Goal: Check status

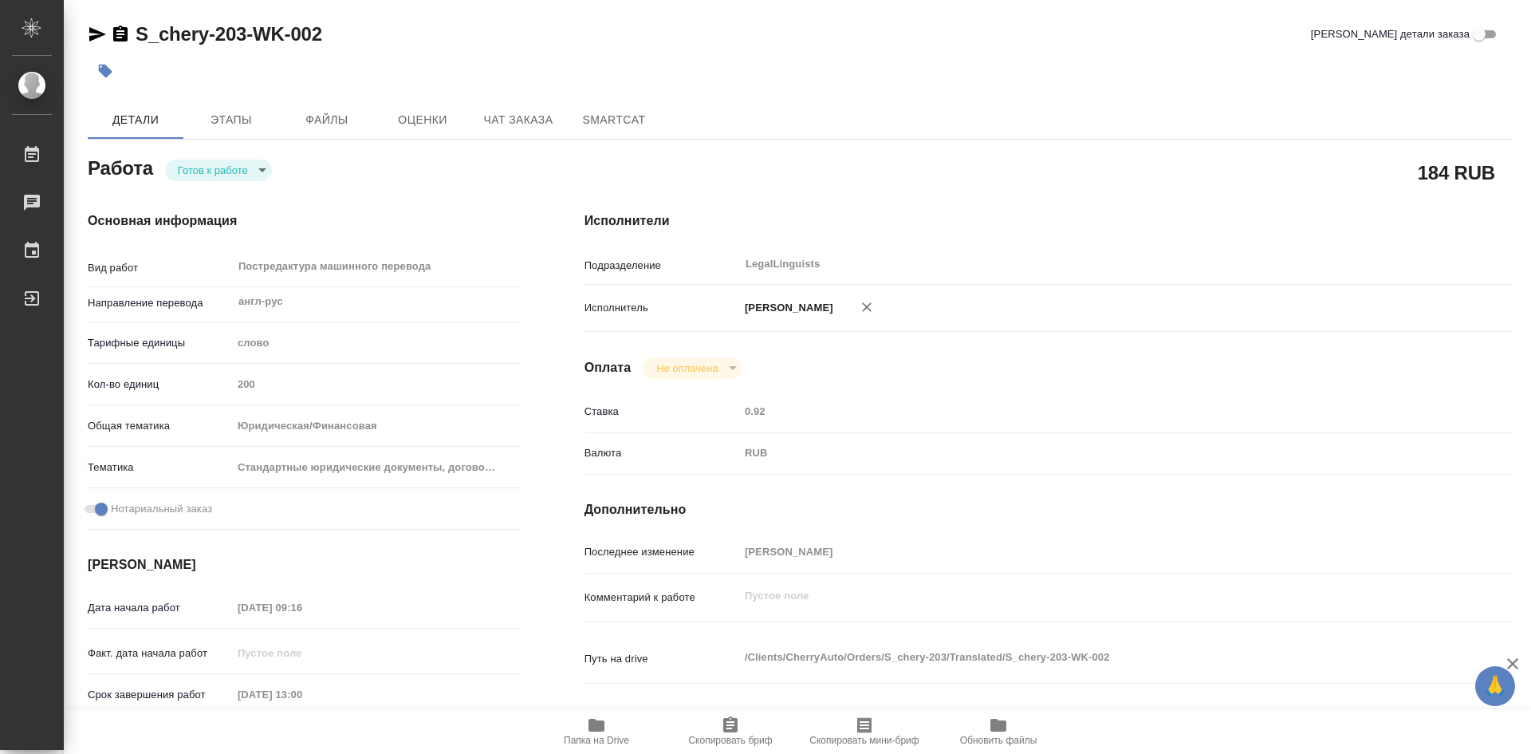
type textarea "x"
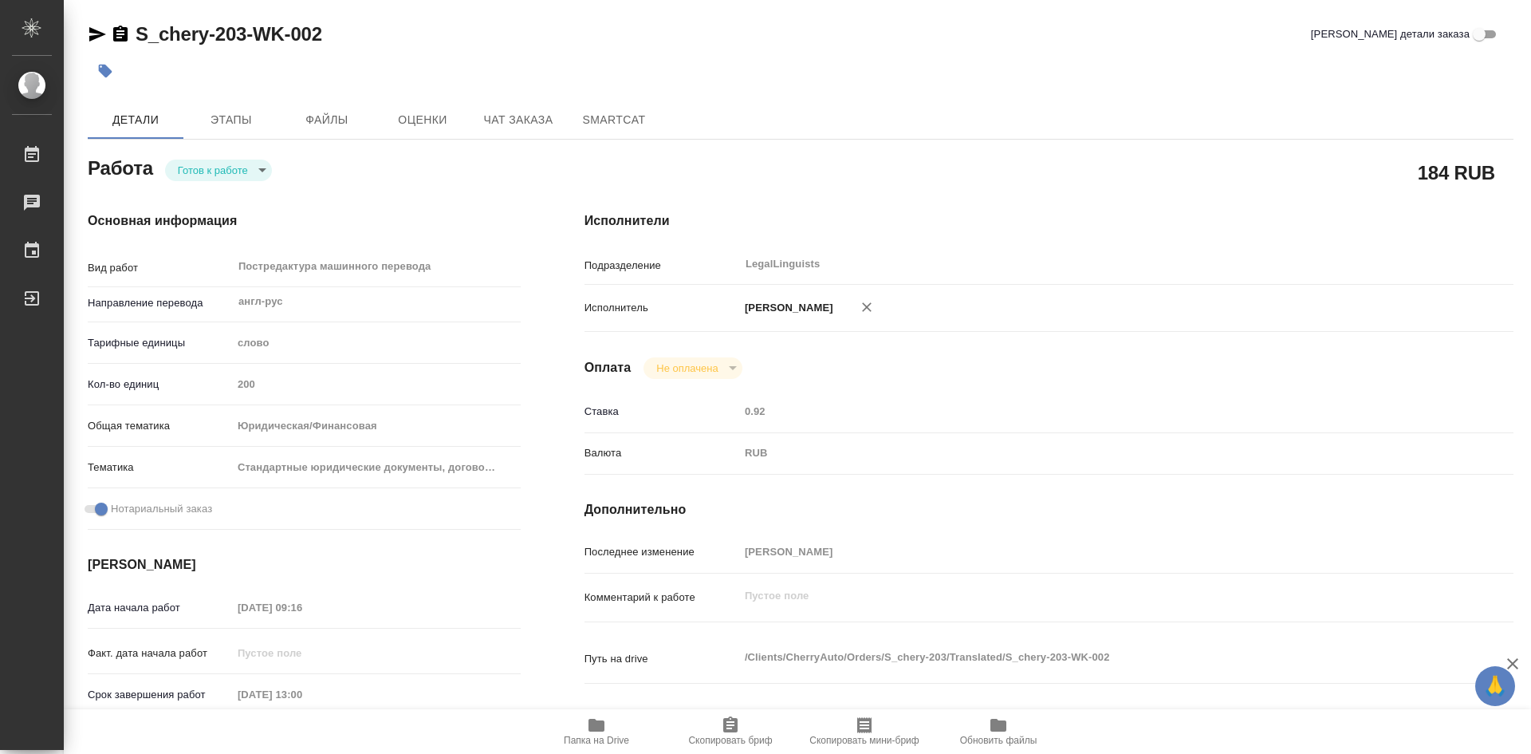
type textarea "x"
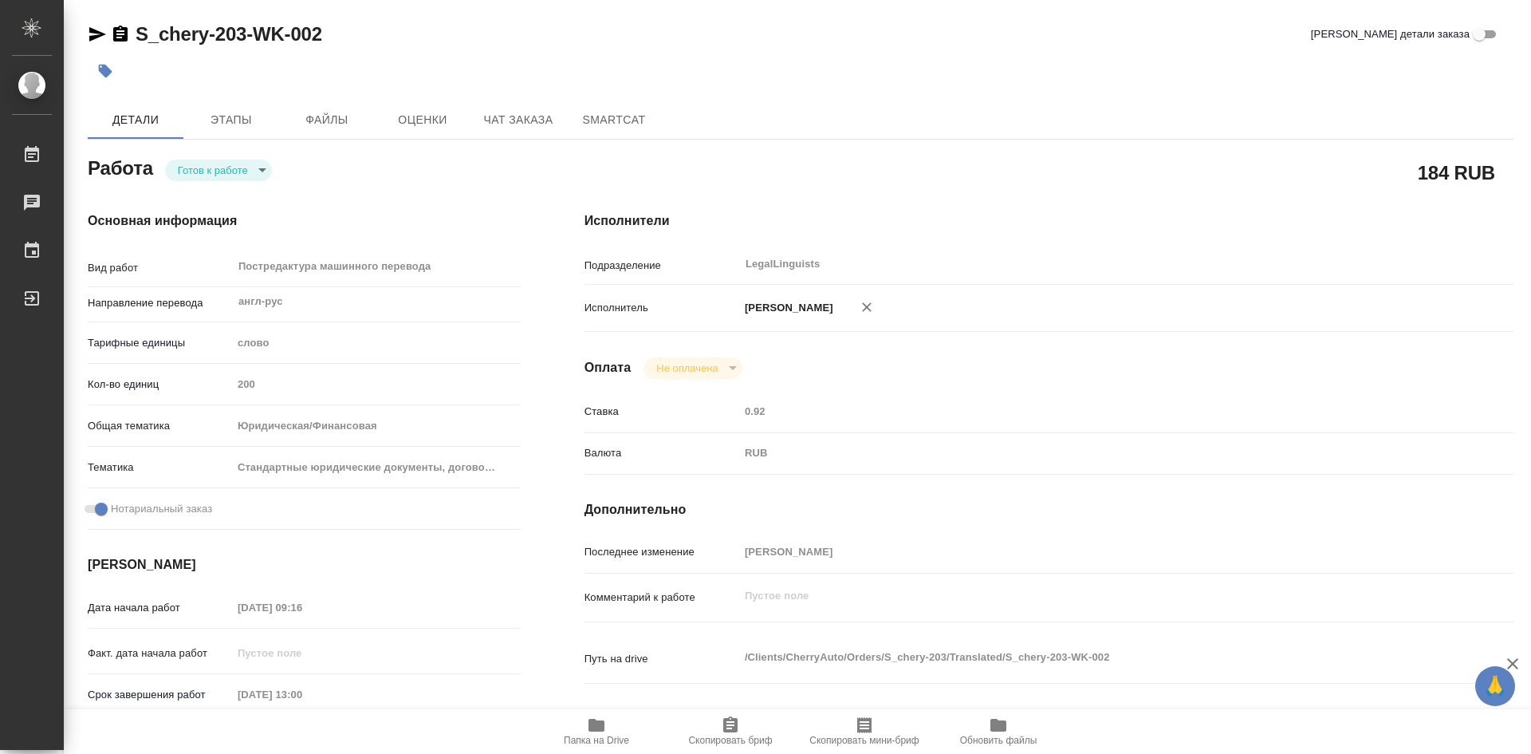
type textarea "x"
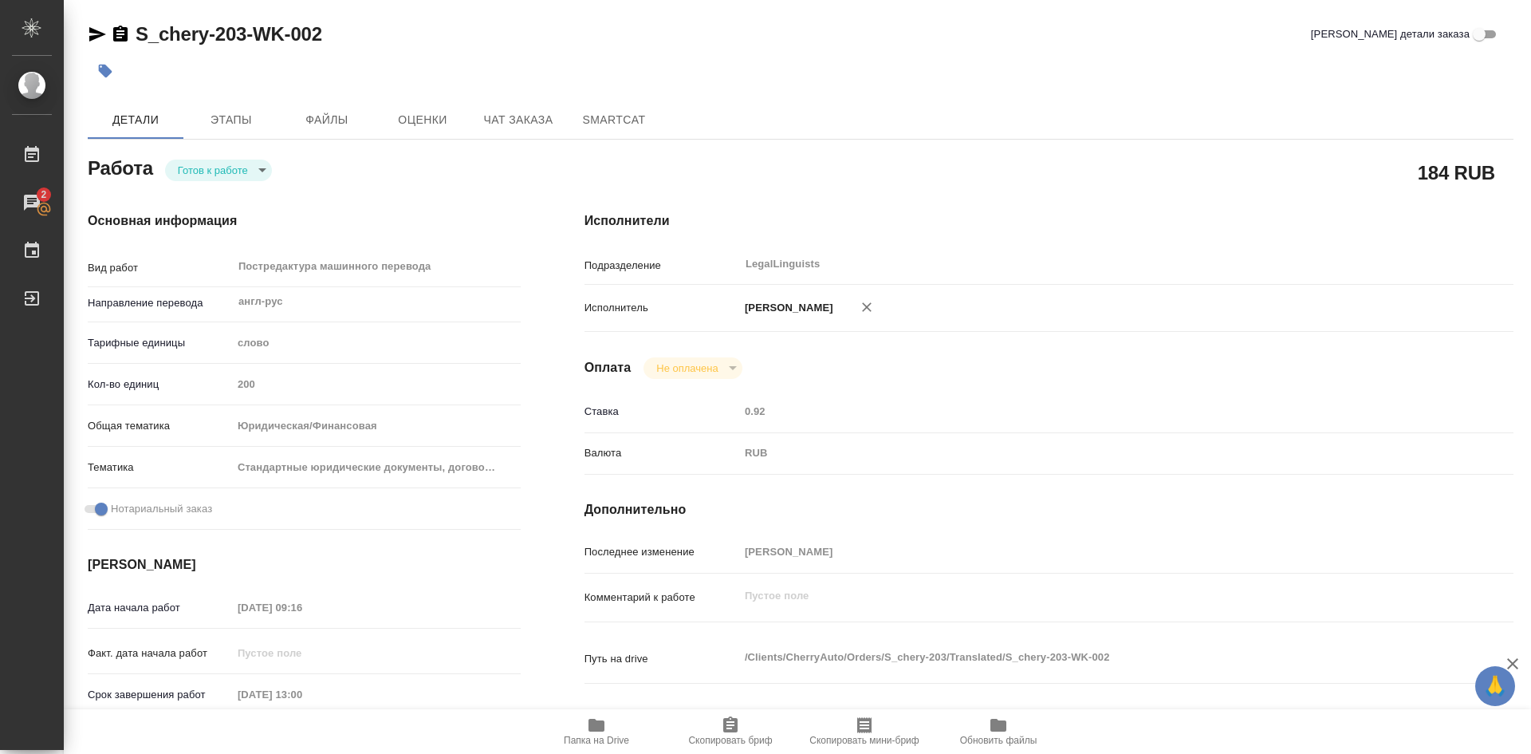
type textarea "x"
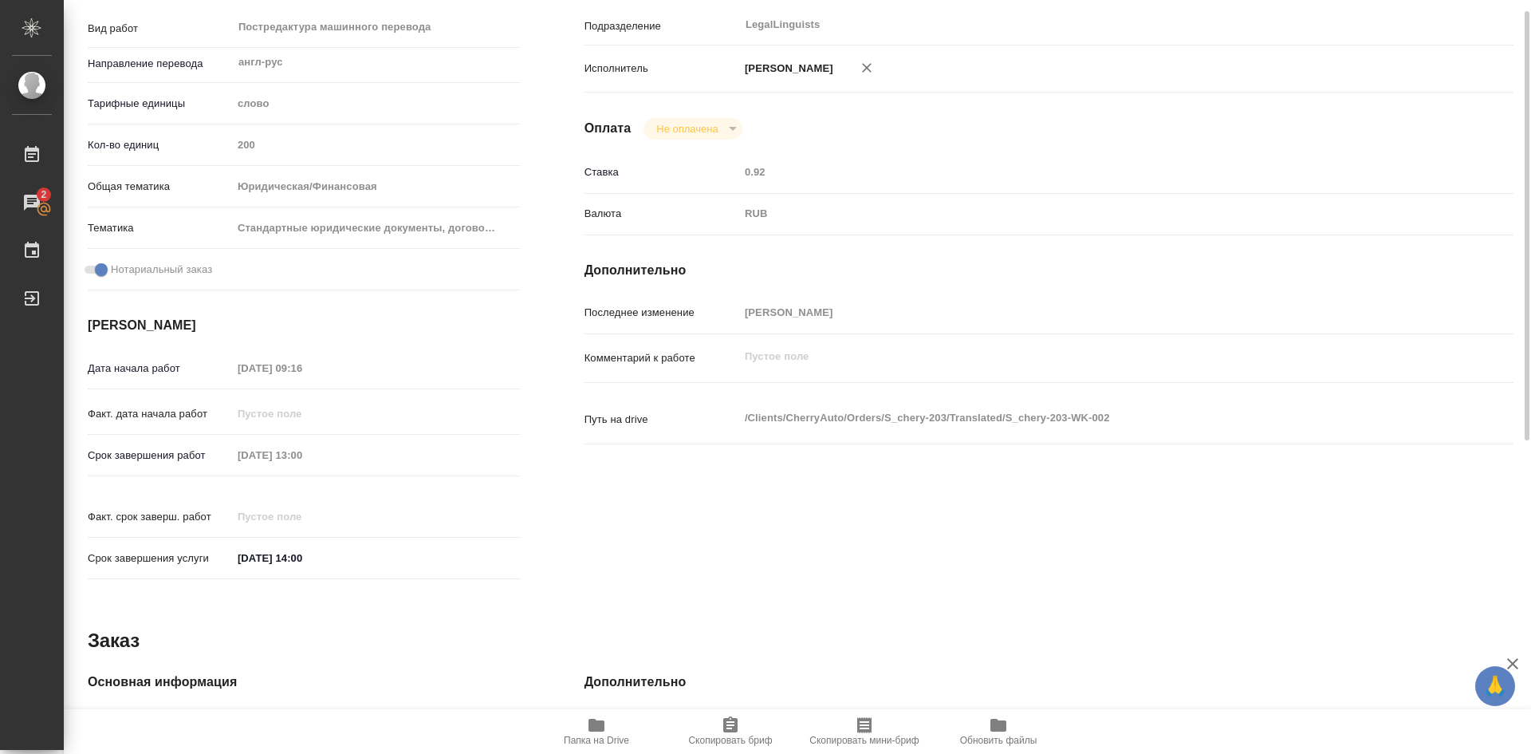
type textarea "x"
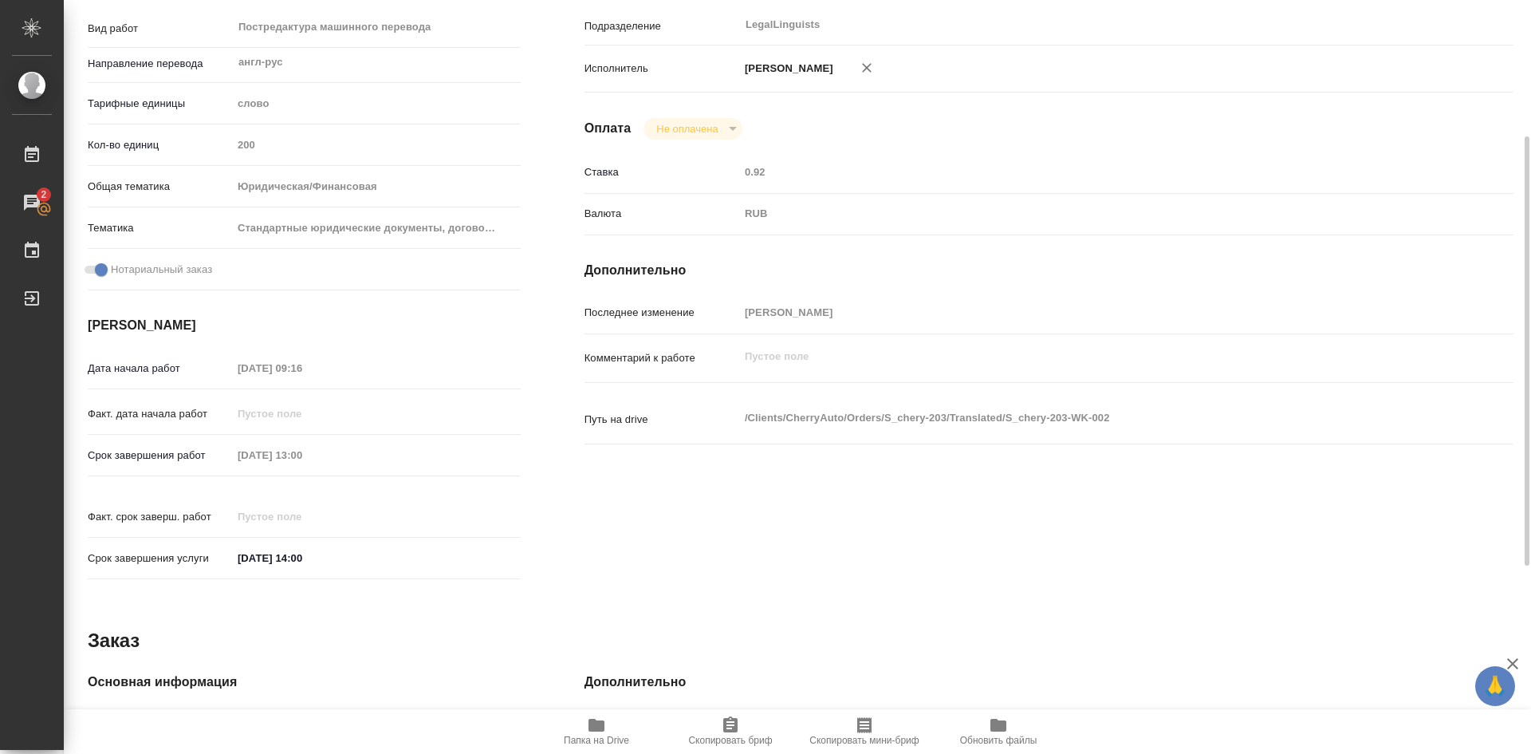
scroll to position [558, 0]
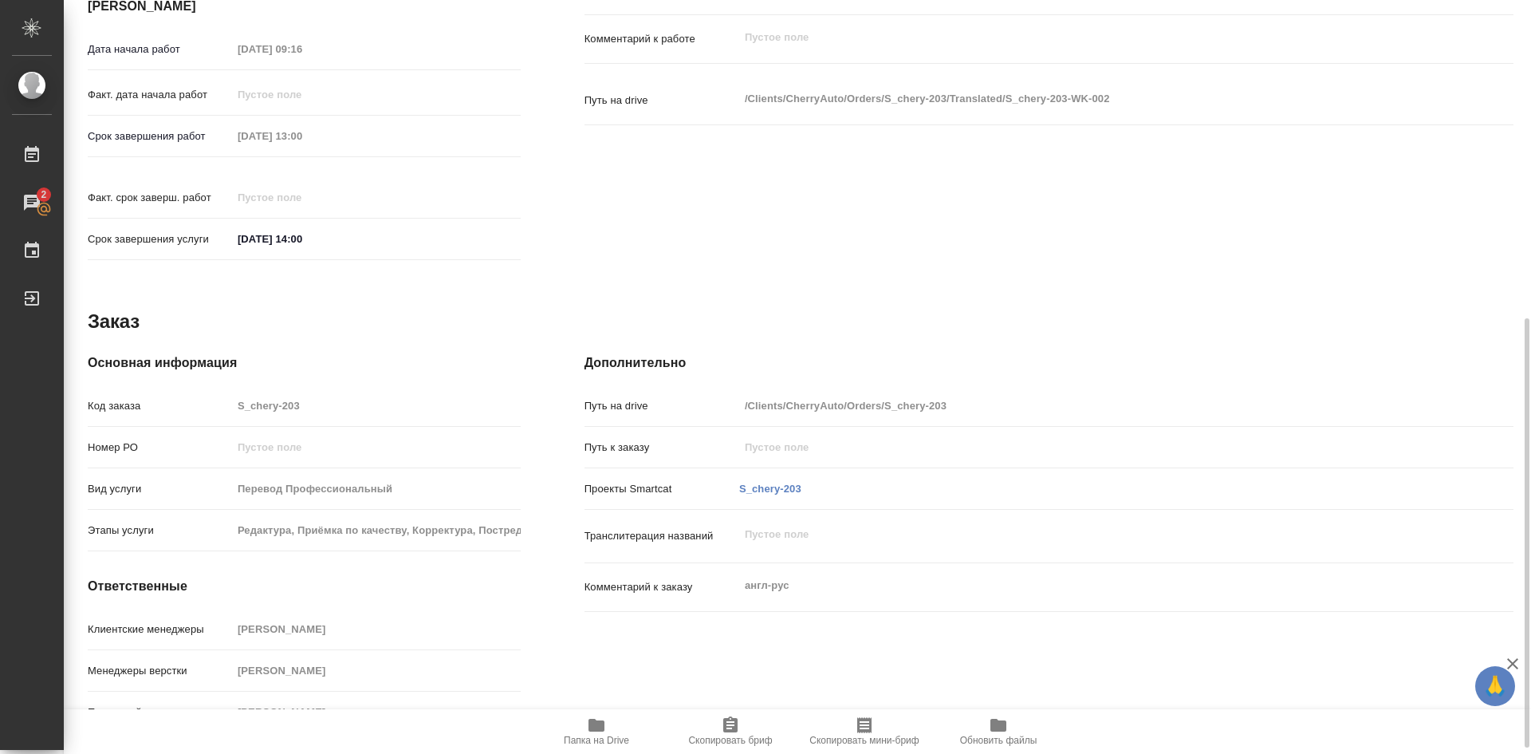
type textarea "x"
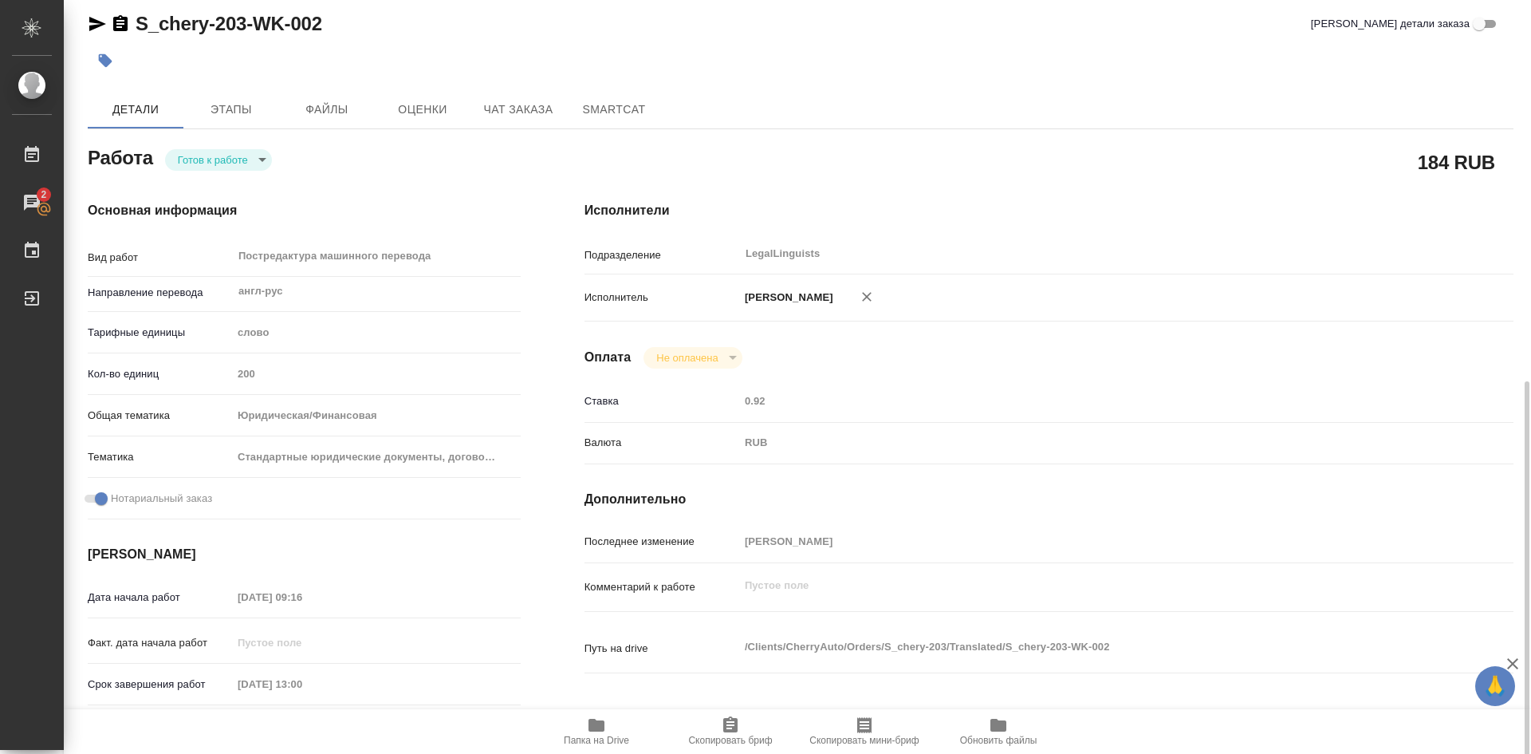
scroll to position [0, 0]
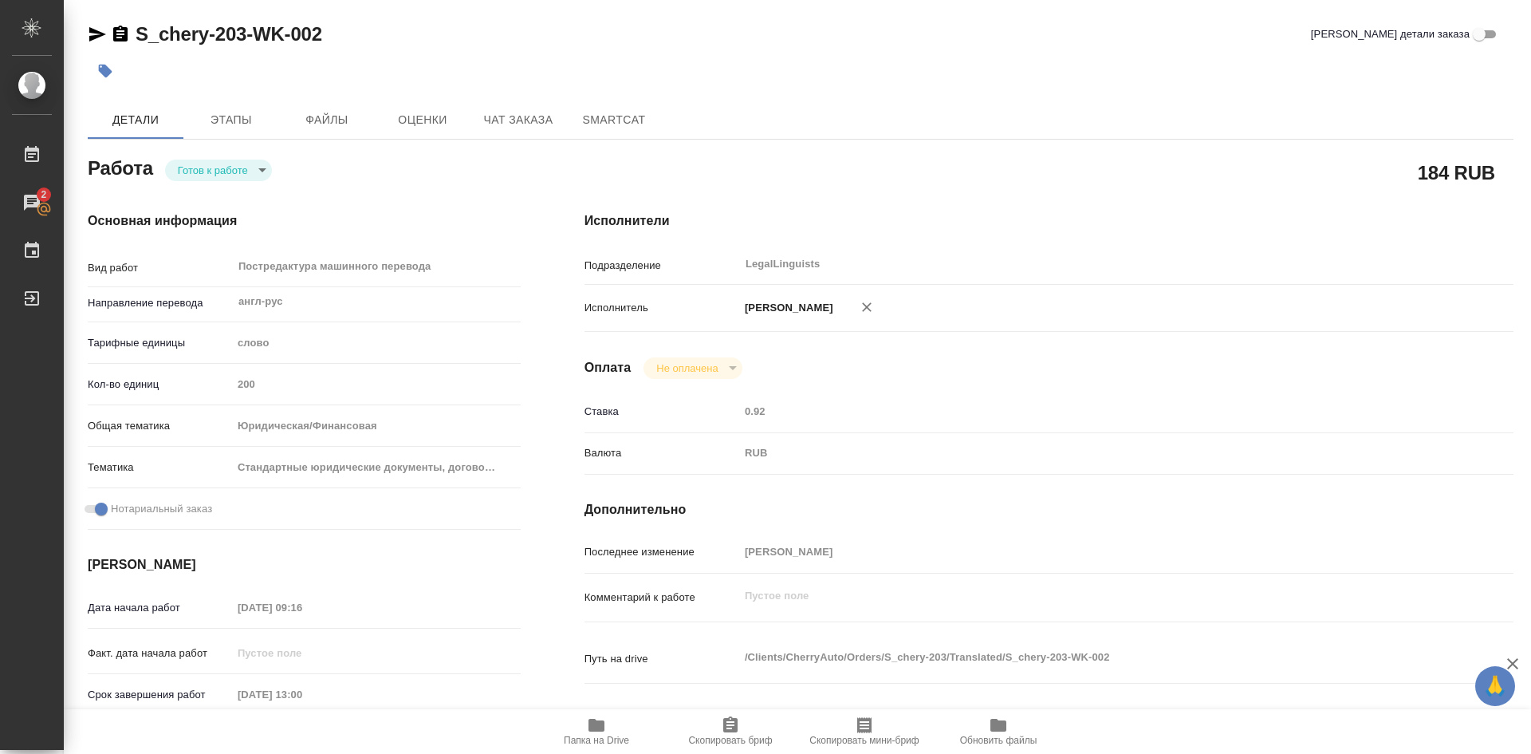
type textarea "x"
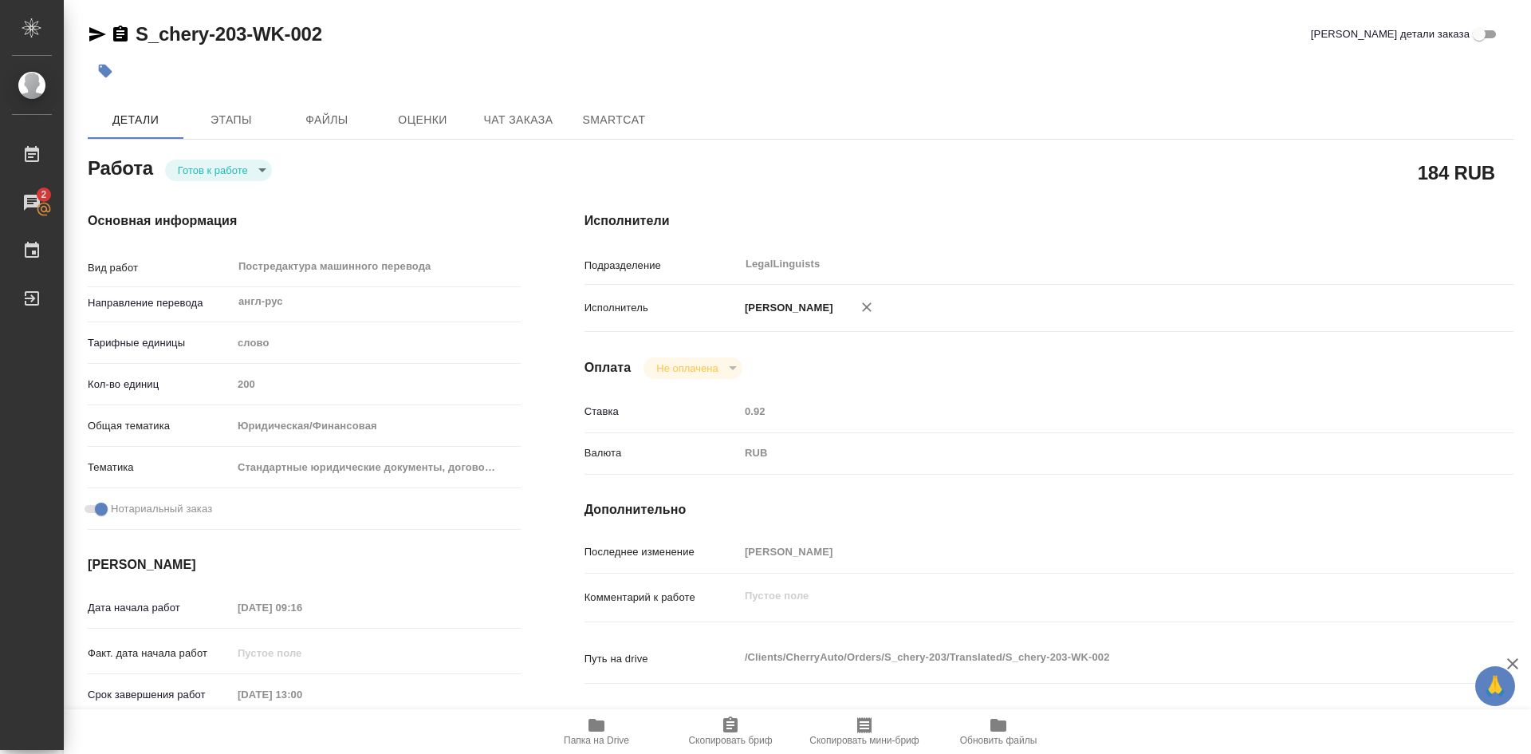
type textarea "x"
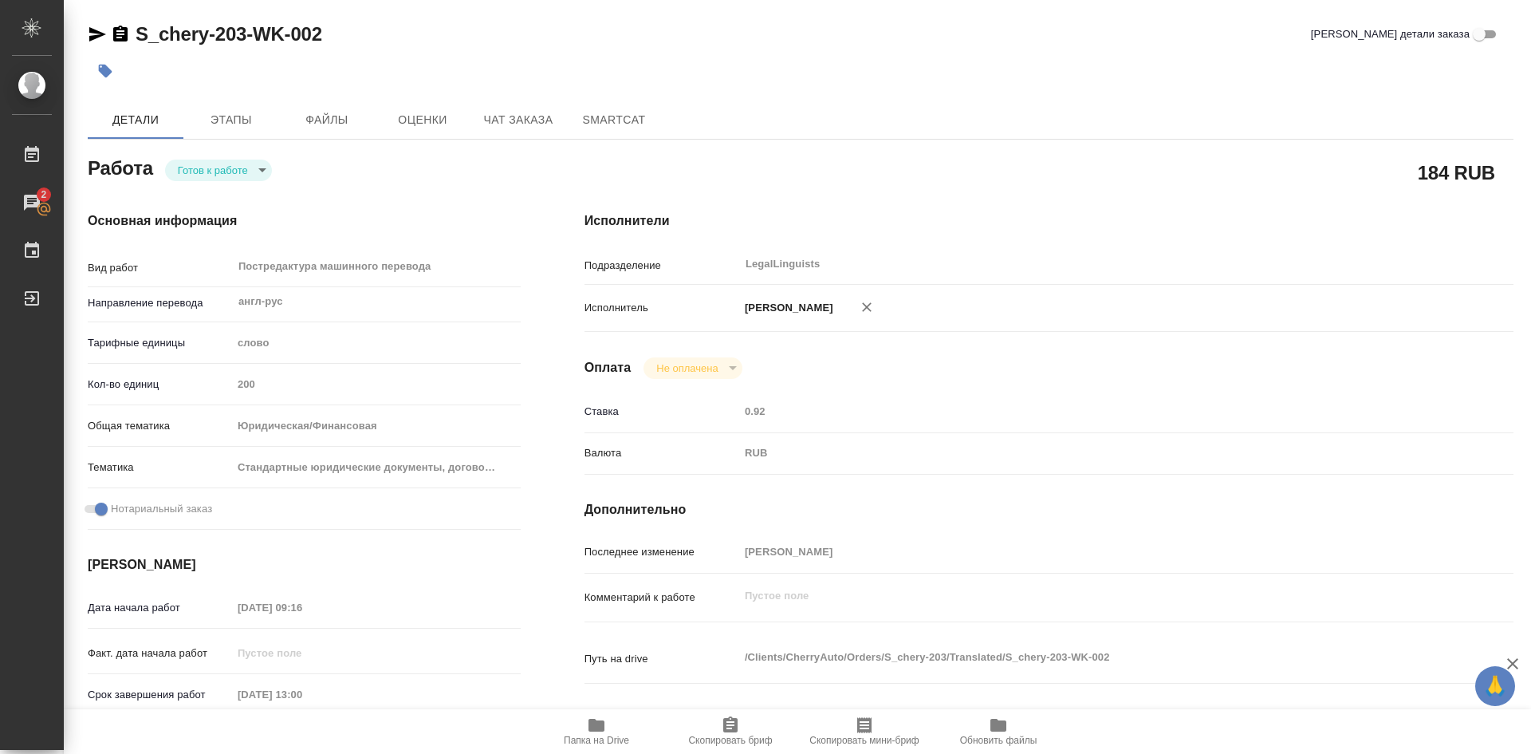
type textarea "x"
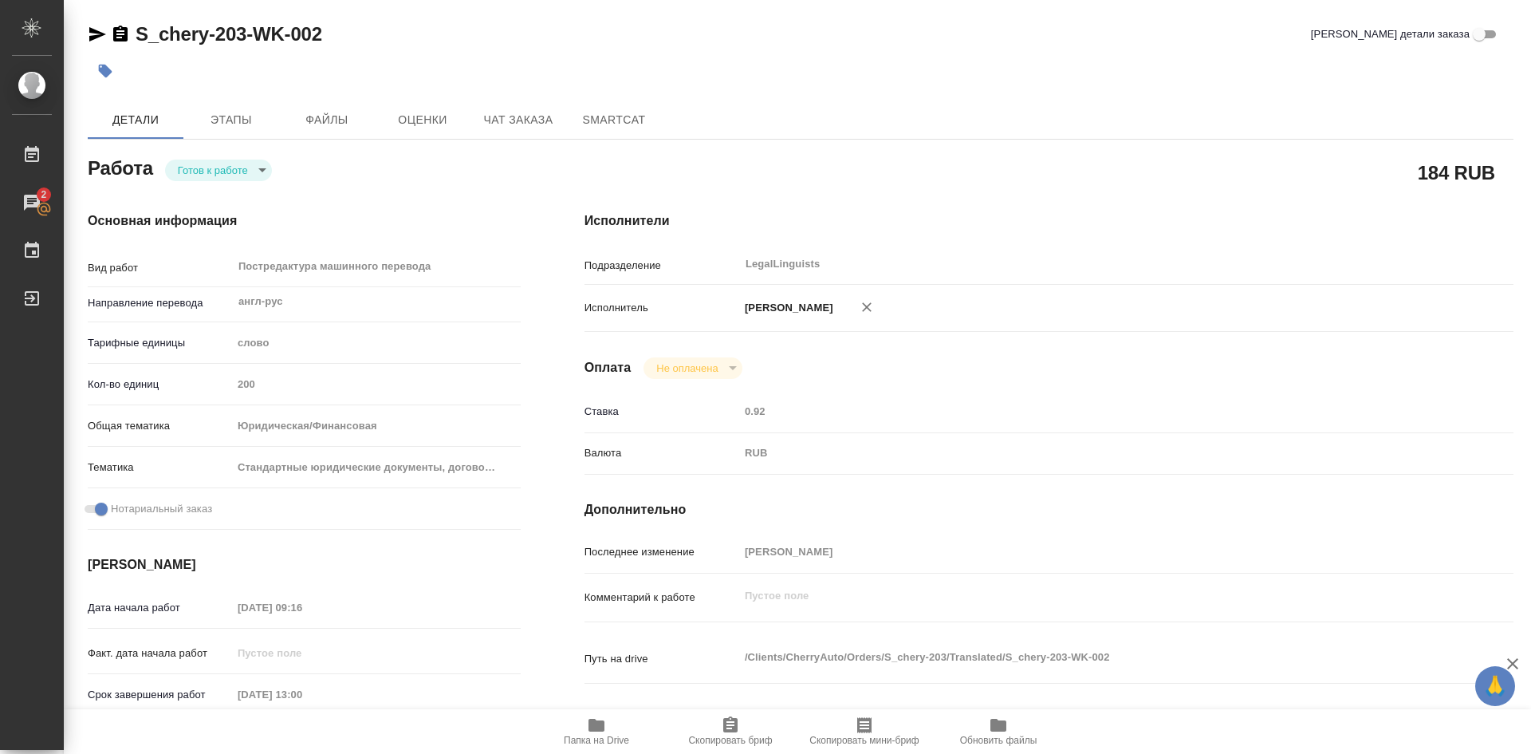
type textarea "x"
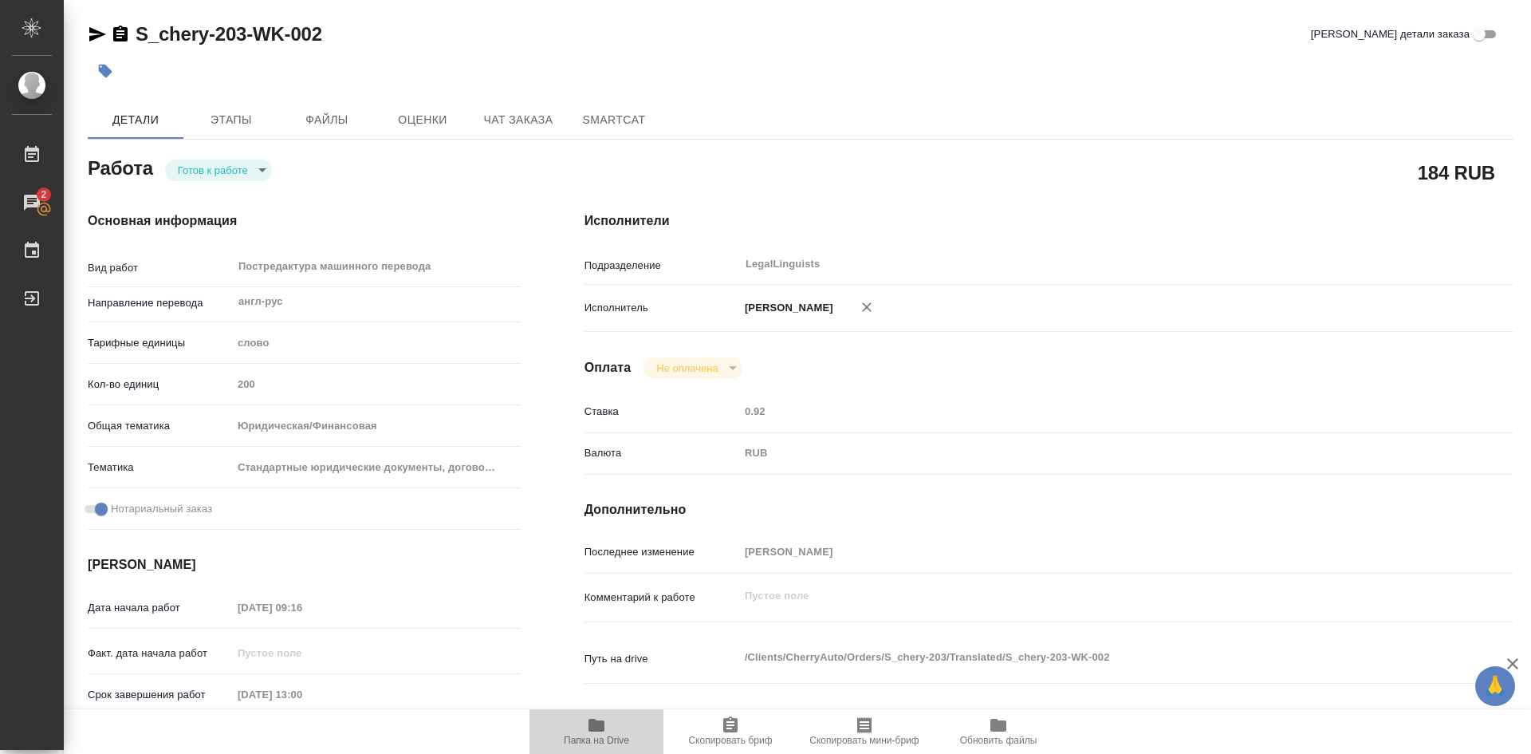
click at [598, 721] on icon "button" at bounding box center [597, 724] width 16 height 13
type textarea "x"
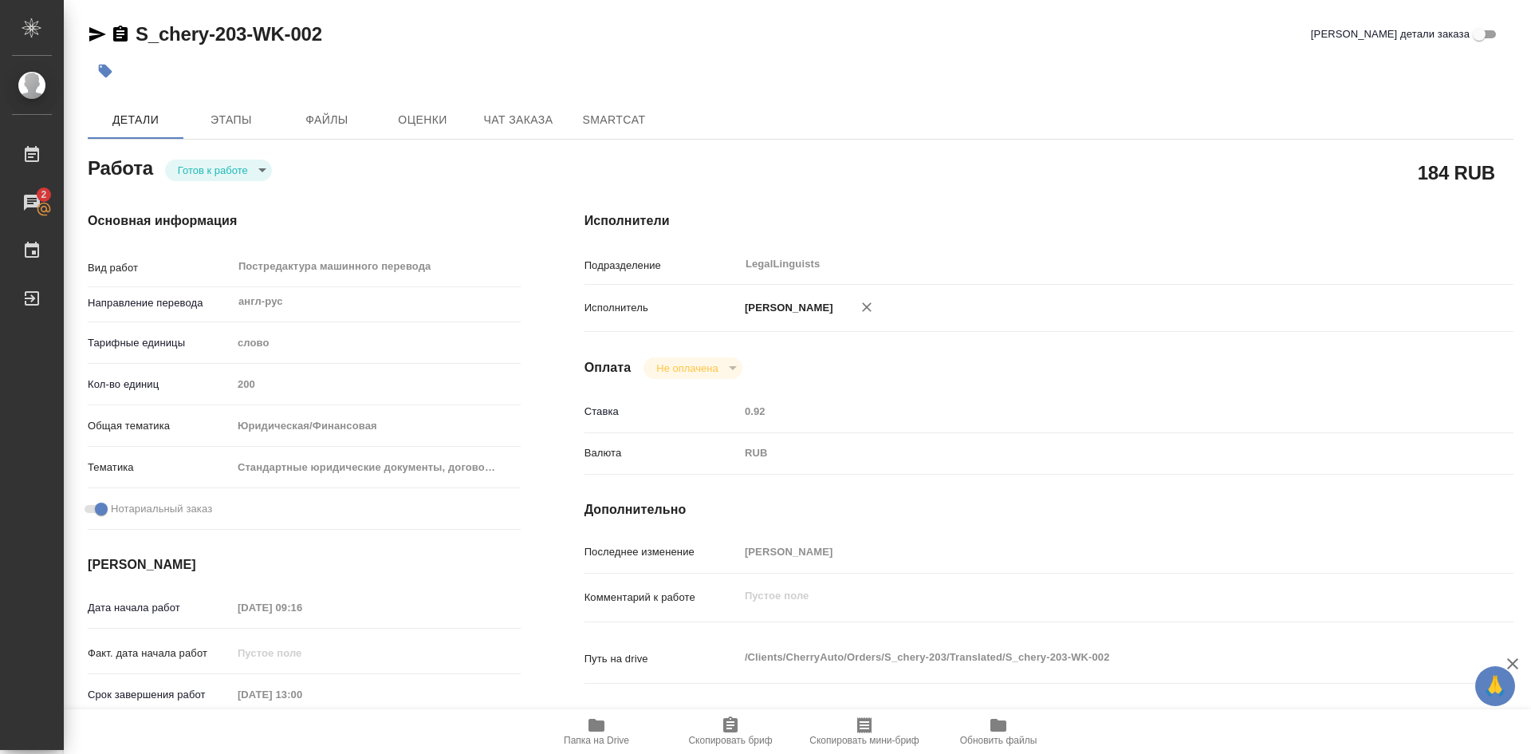
type textarea "x"
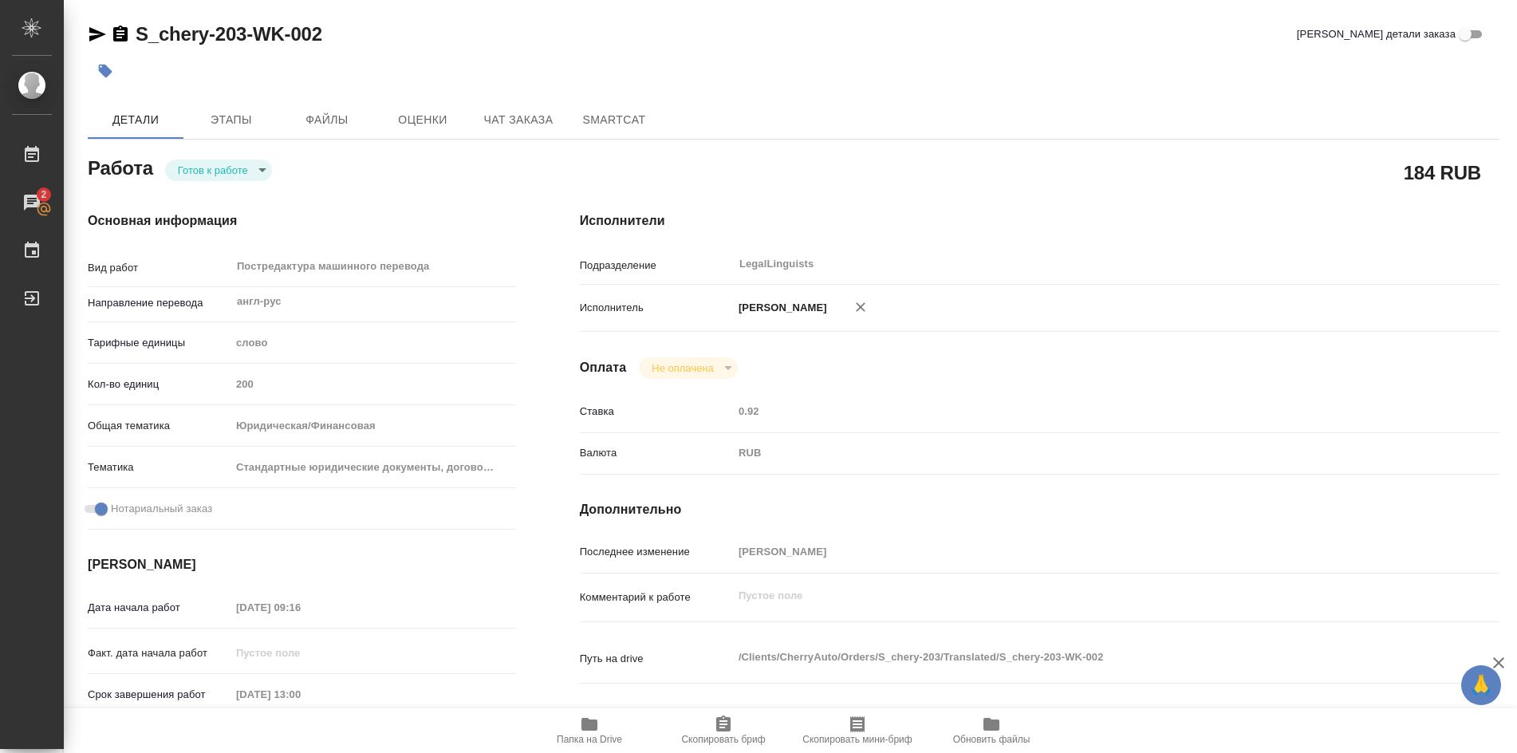
type textarea "x"
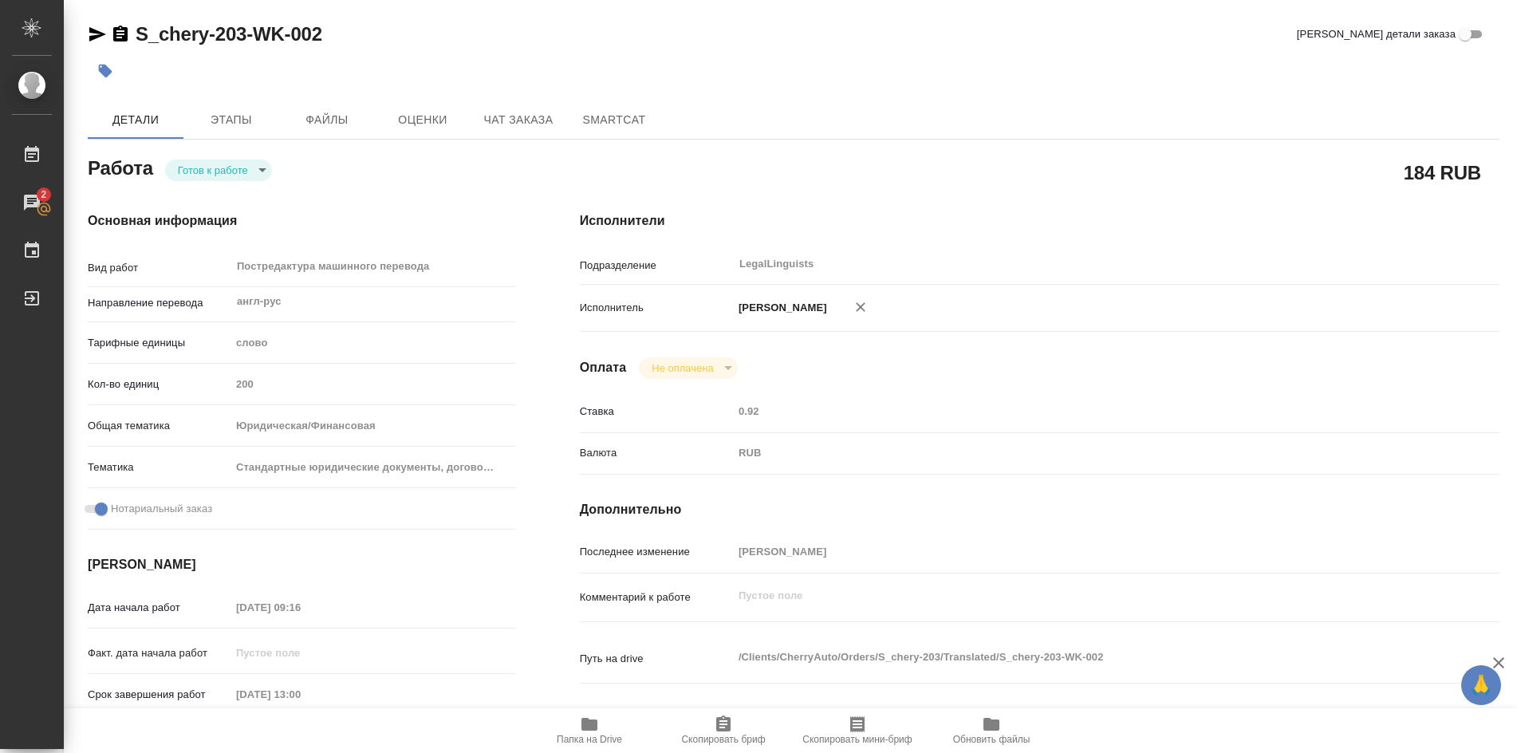
click at [258, 171] on body "🙏 .cls-1 fill:#fff; AWATERA [PERSON_NAME] Работы 2 Чаты График Выйти S_chery-20…" at bounding box center [758, 376] width 1517 height 753
click at [215, 172] on button "В работе" at bounding box center [204, 170] width 53 height 18
type textarea "x"
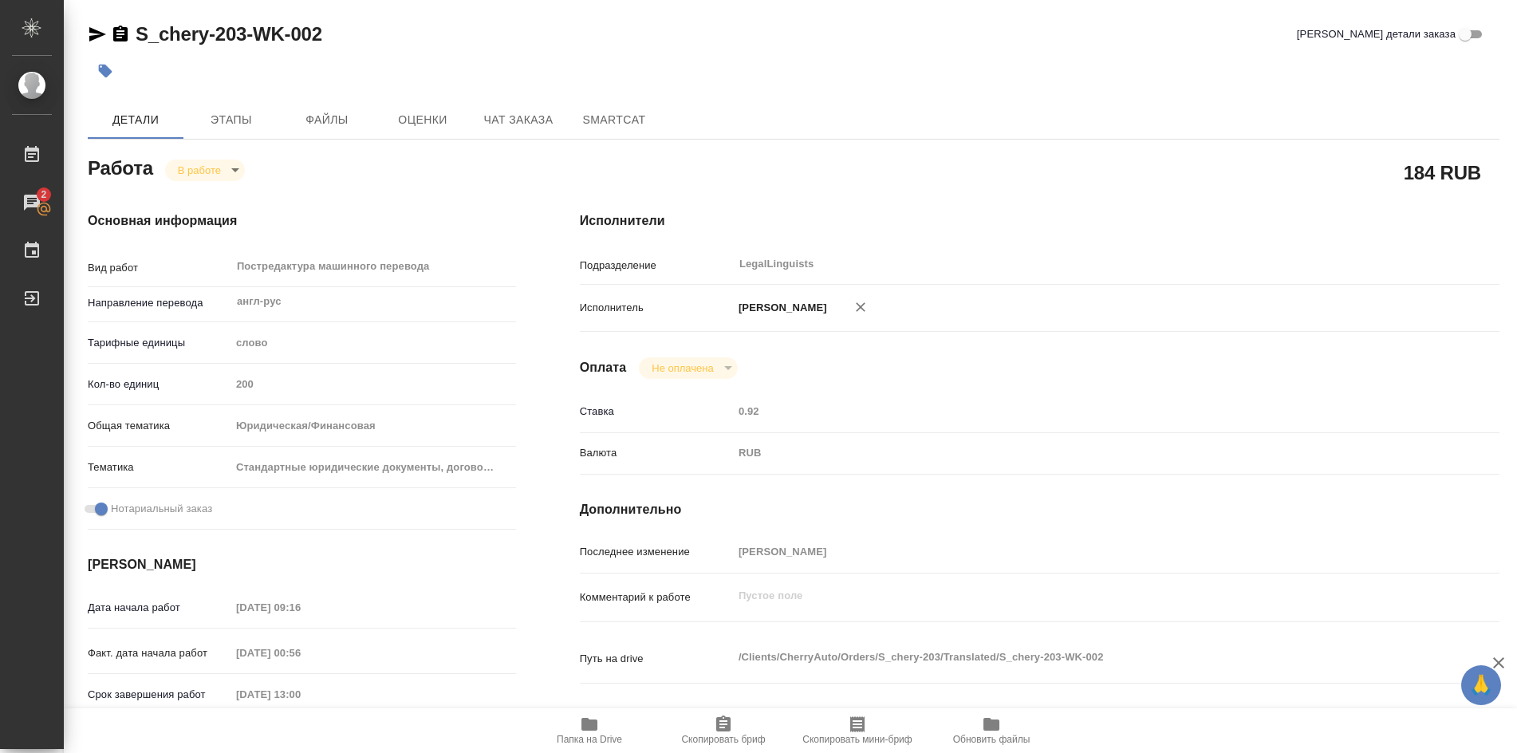
type textarea "x"
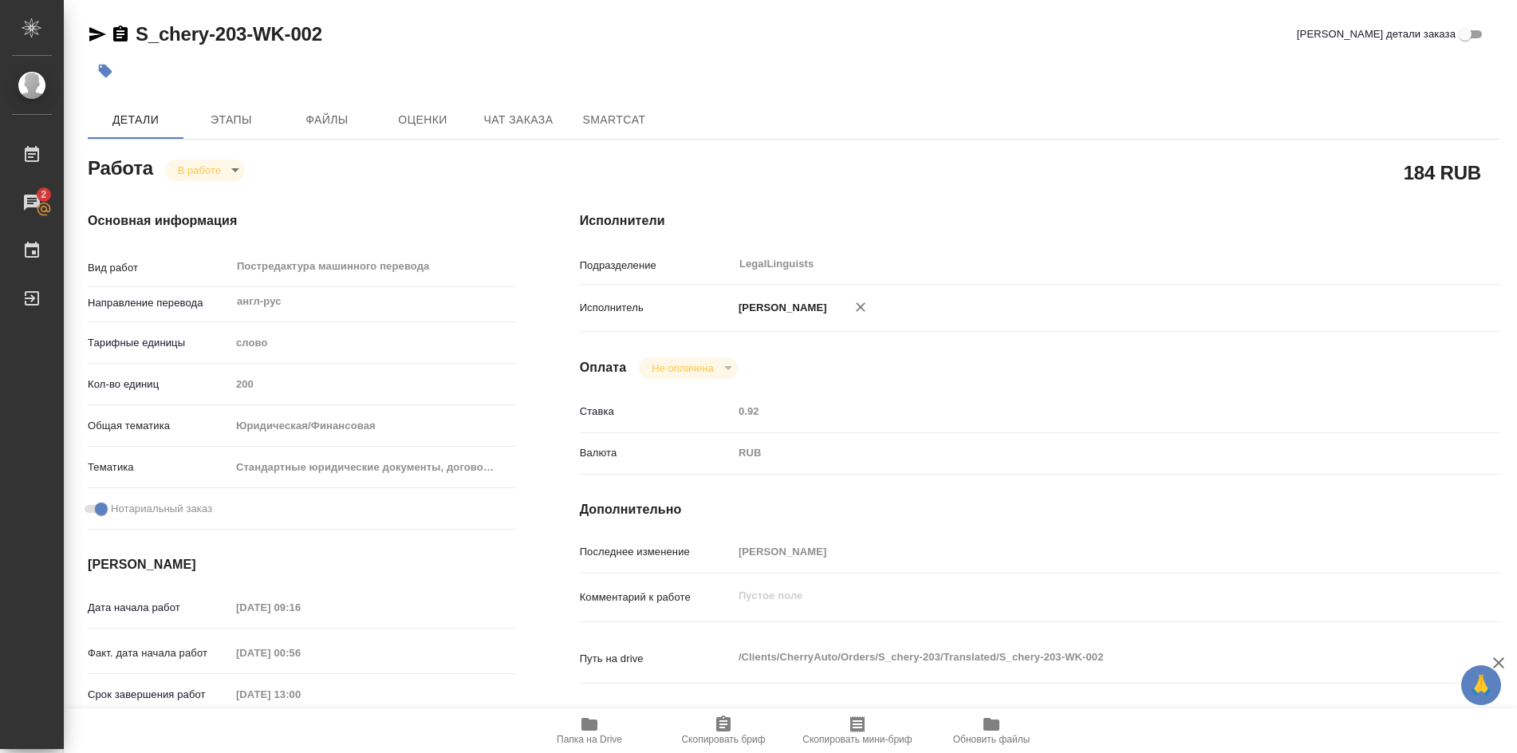
type textarea "x"
click at [237, 170] on body "🙏 .cls-1 fill:#fff; AWATERA [PERSON_NAME] Работы 2 Чаты График Выйти S_chery-20…" at bounding box center [758, 376] width 1517 height 753
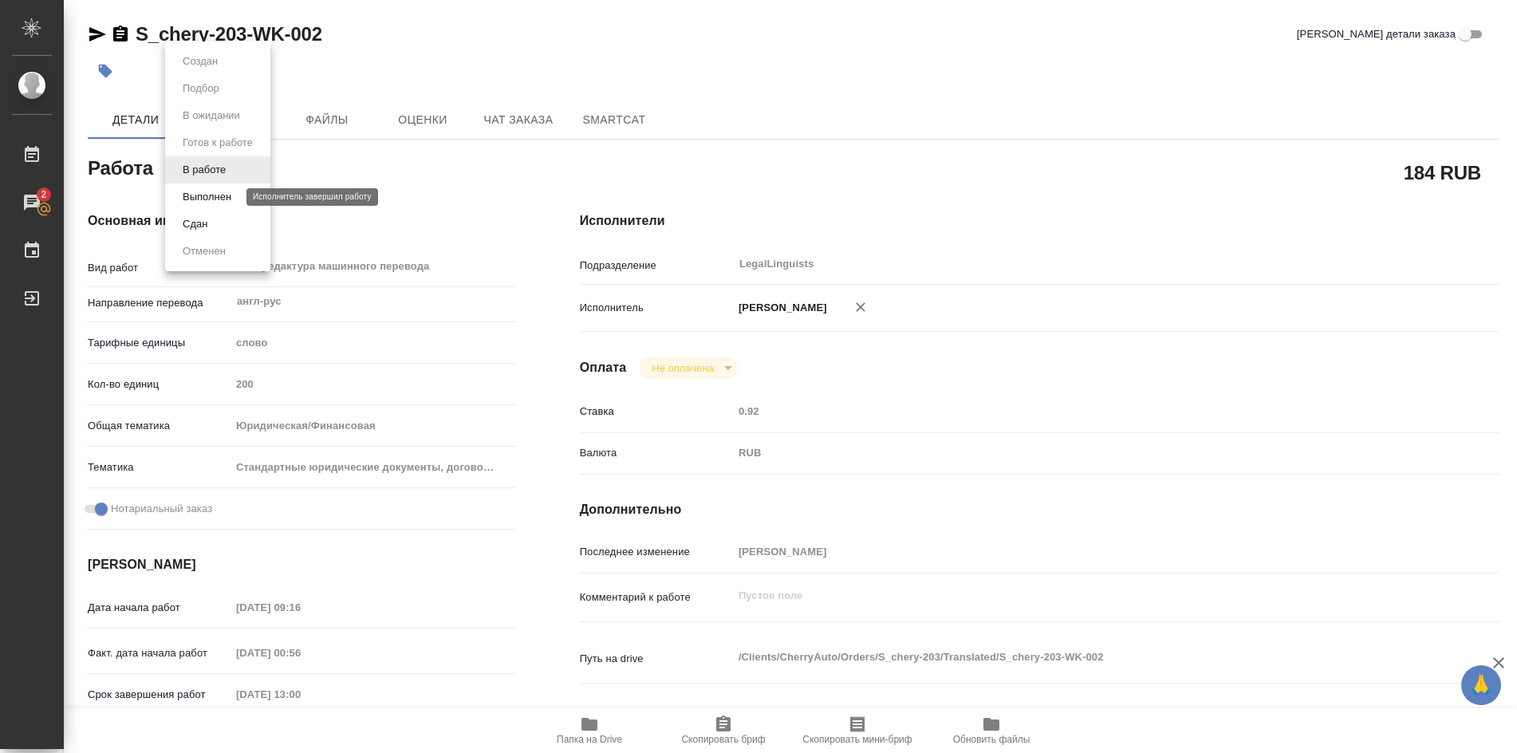
type textarea "x"
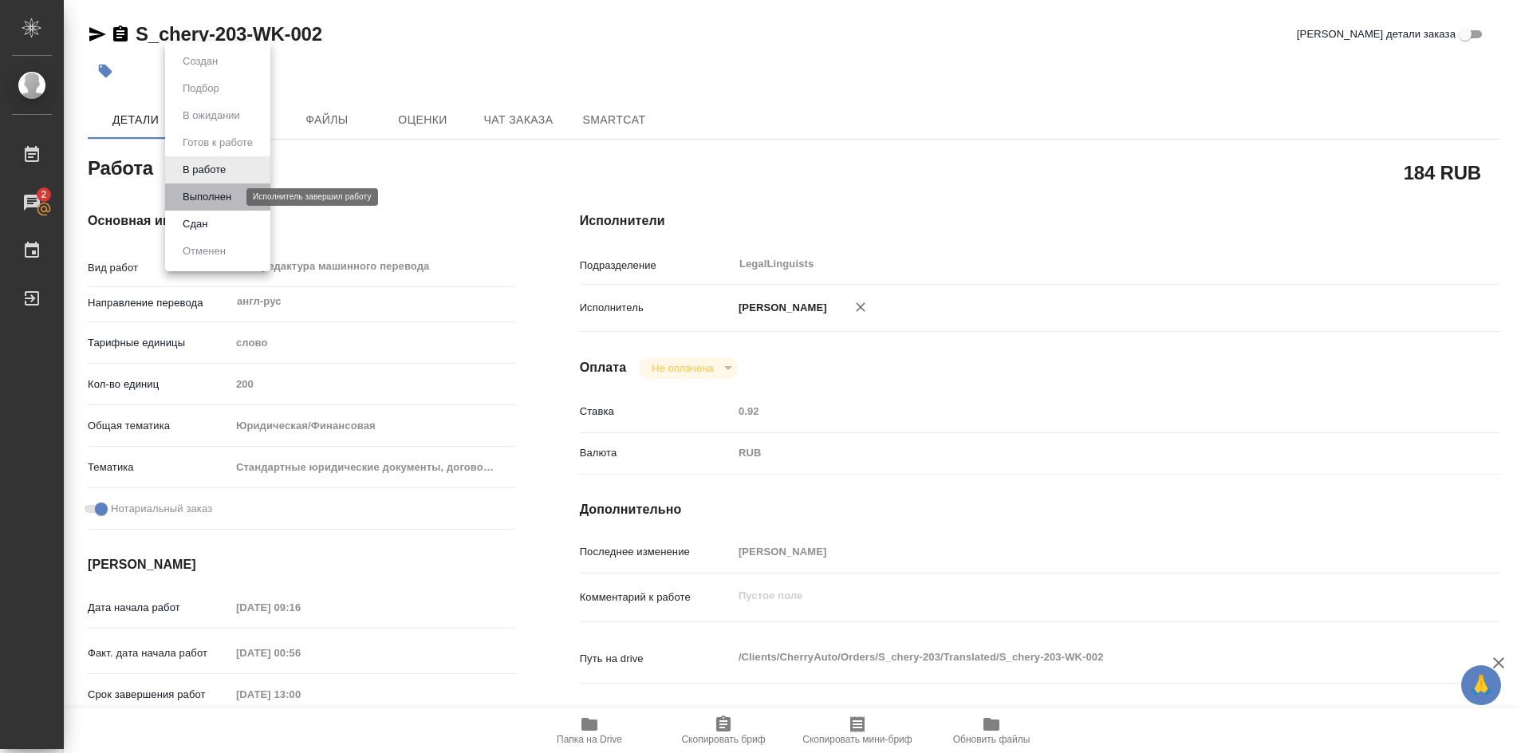
click at [201, 195] on button "Выполнен" at bounding box center [207, 197] width 58 height 18
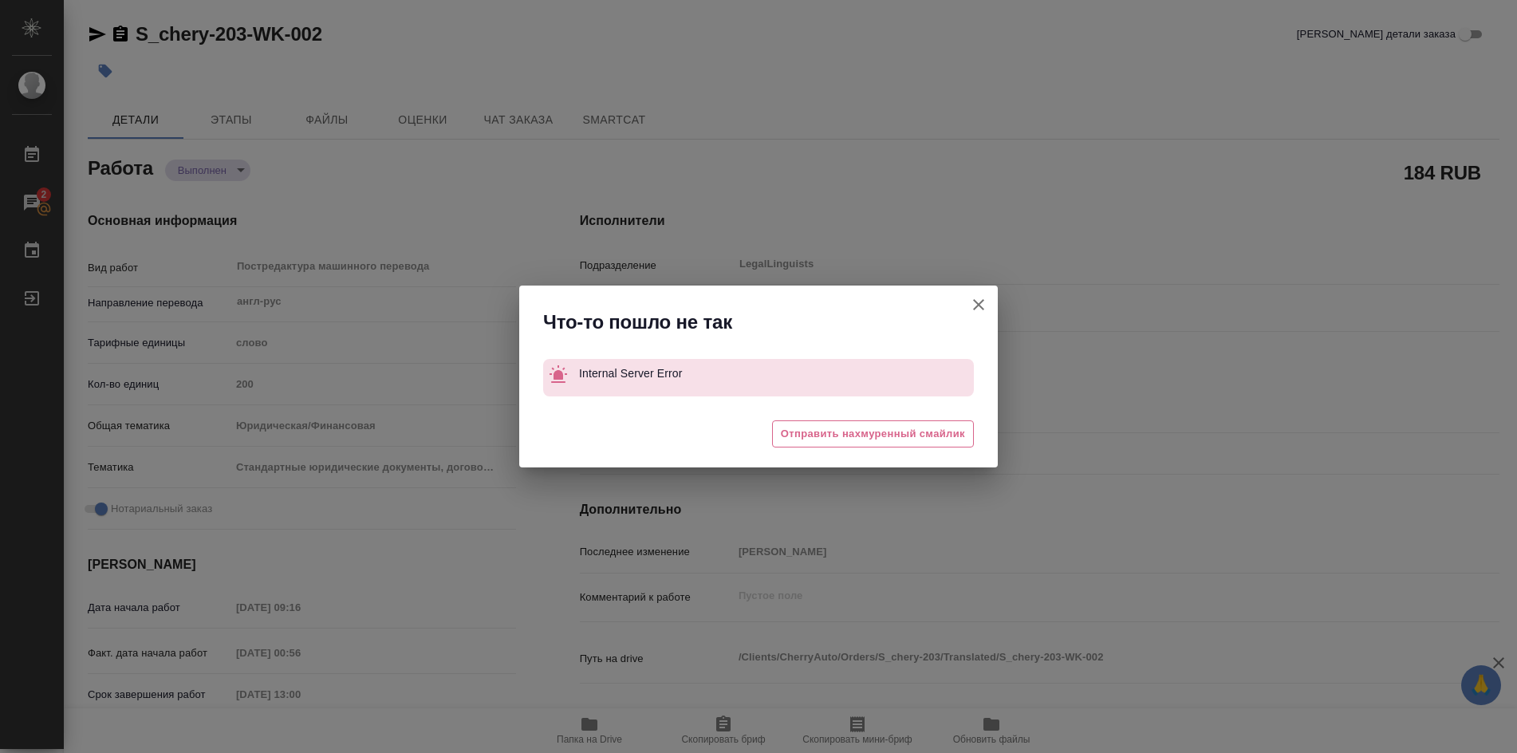
type textarea "x"
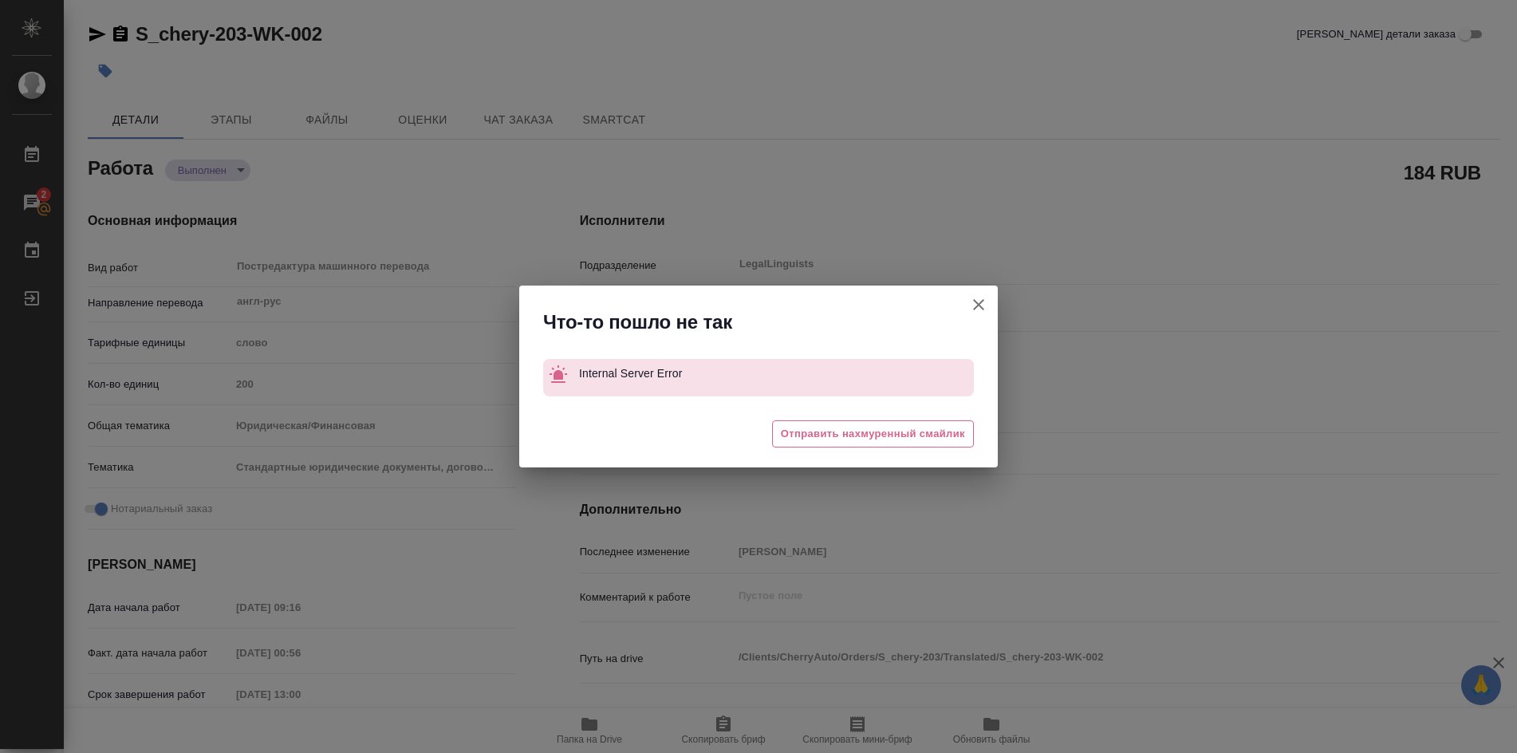
type textarea "x"
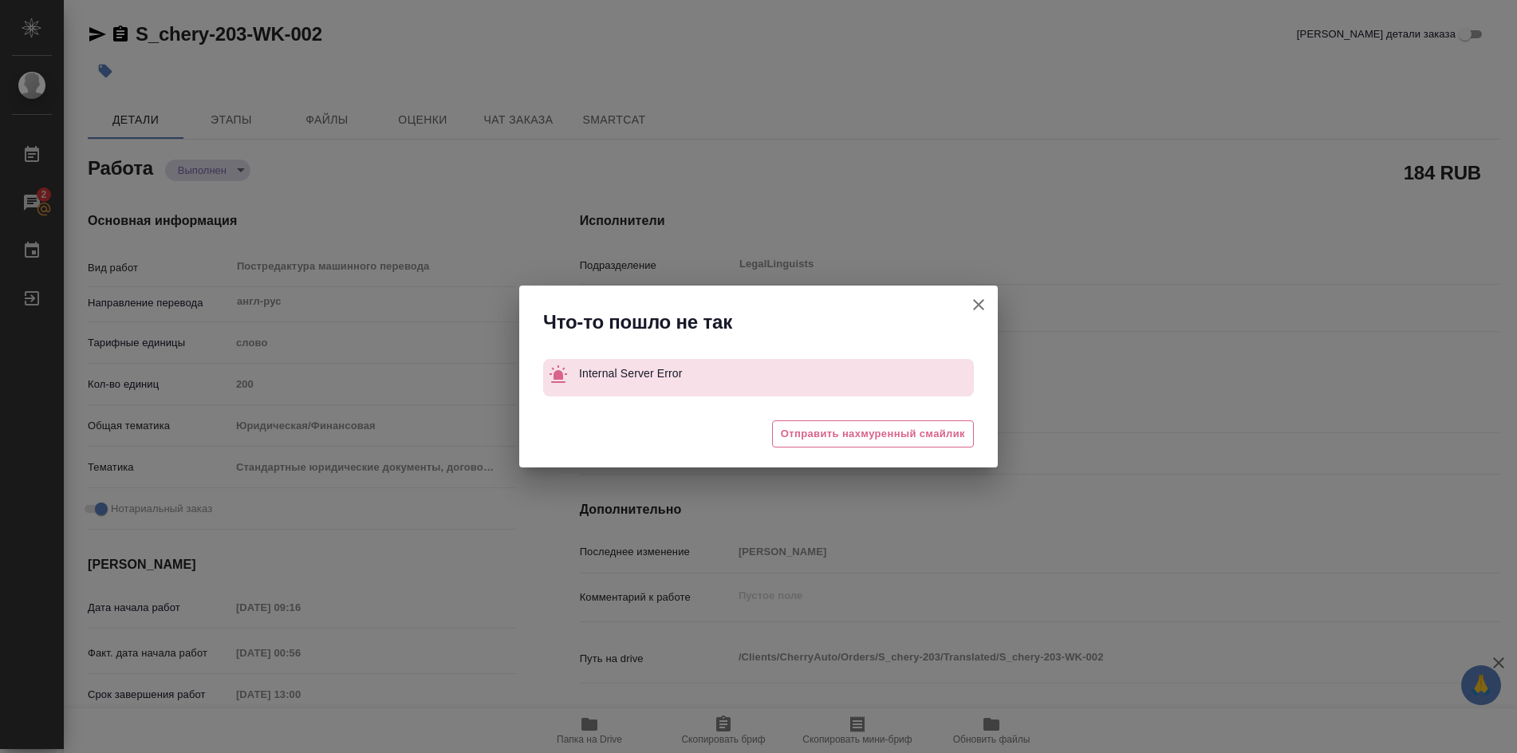
type textarea "x"
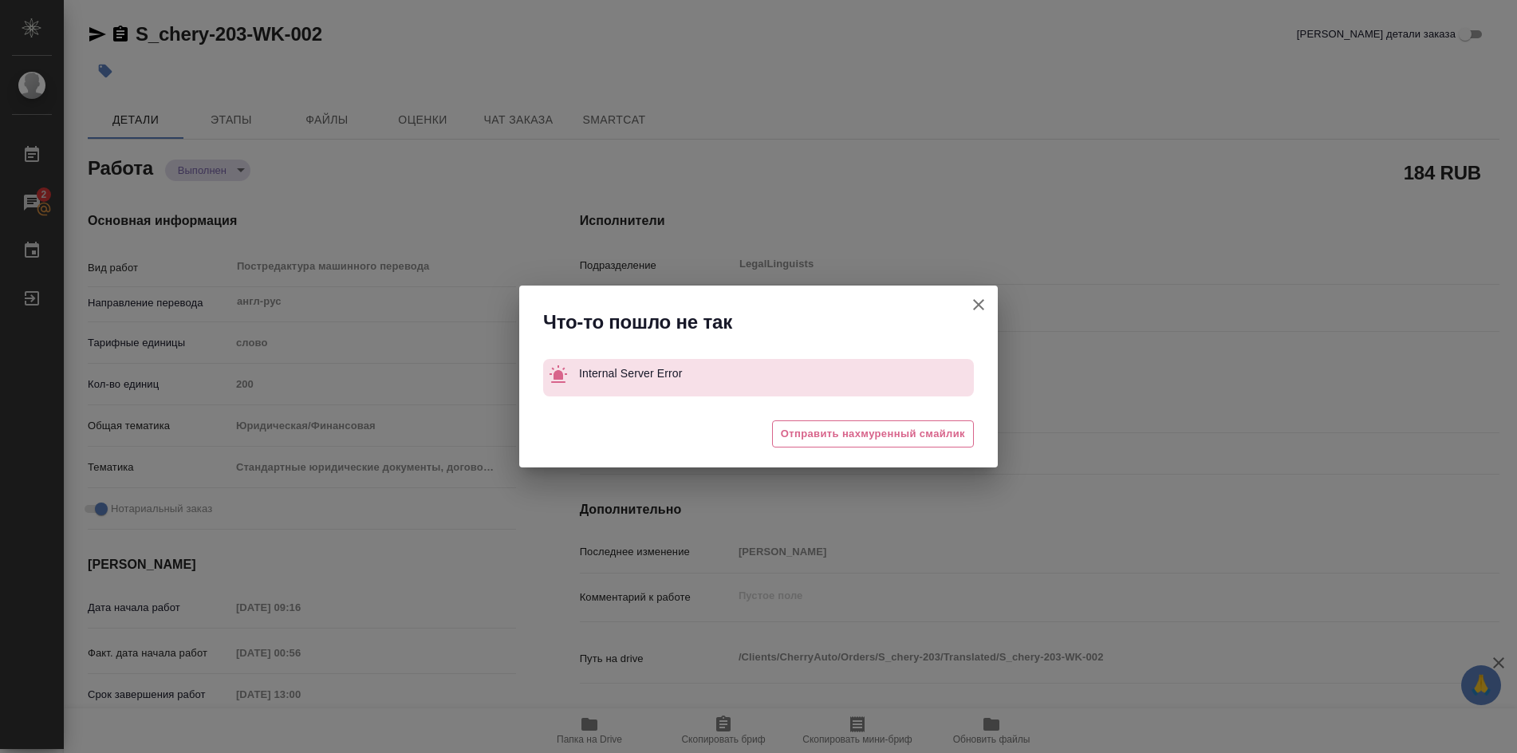
type textarea "x"
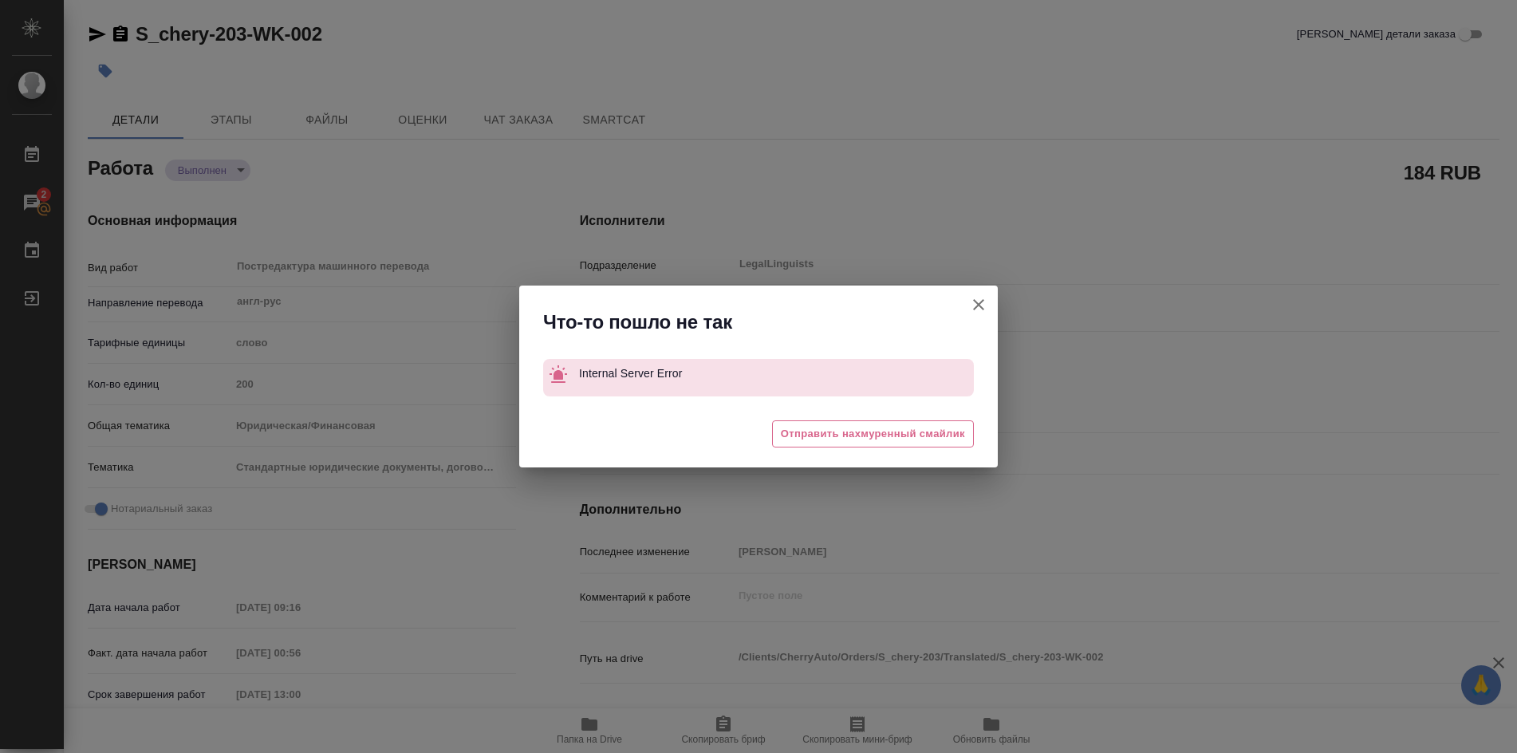
type textarea "x"
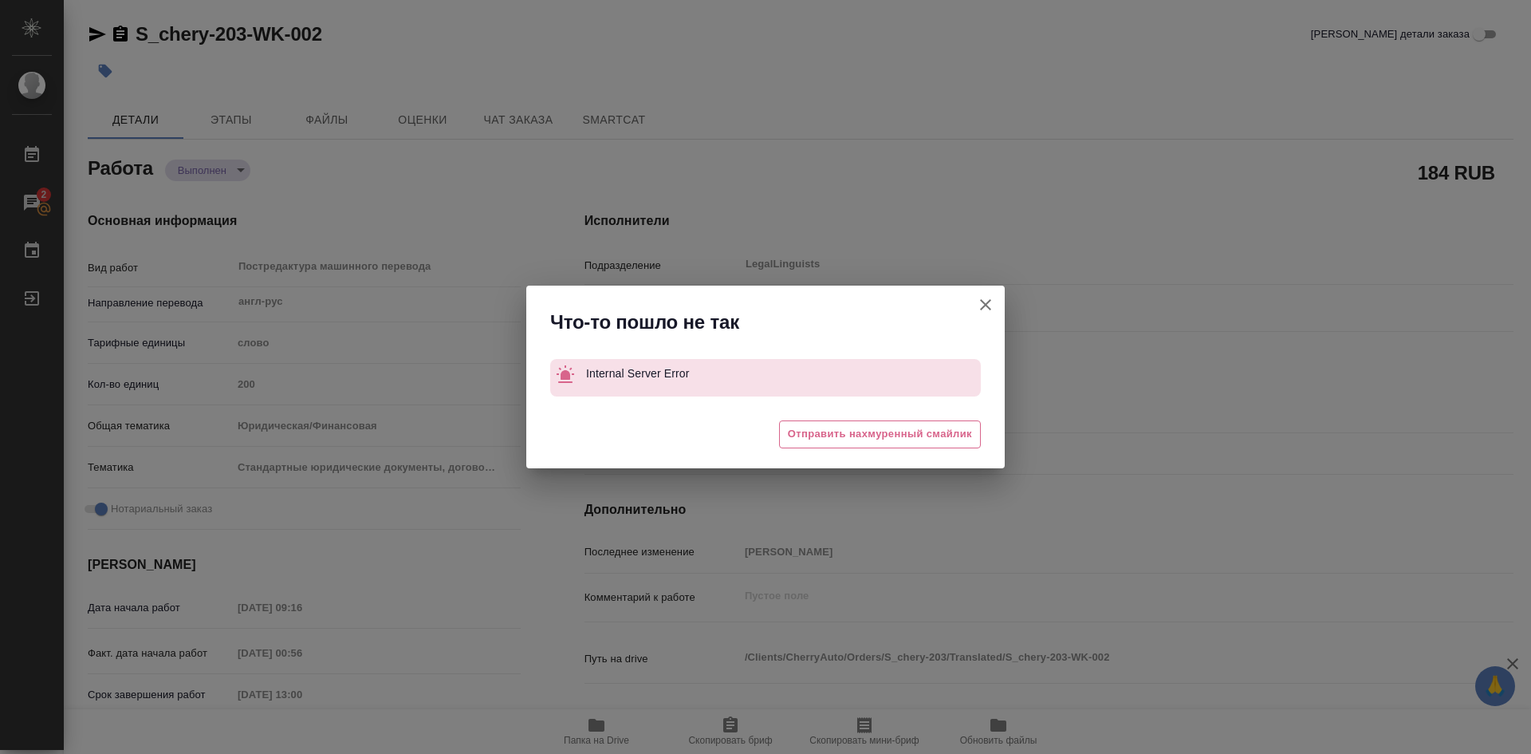
type textarea "x"
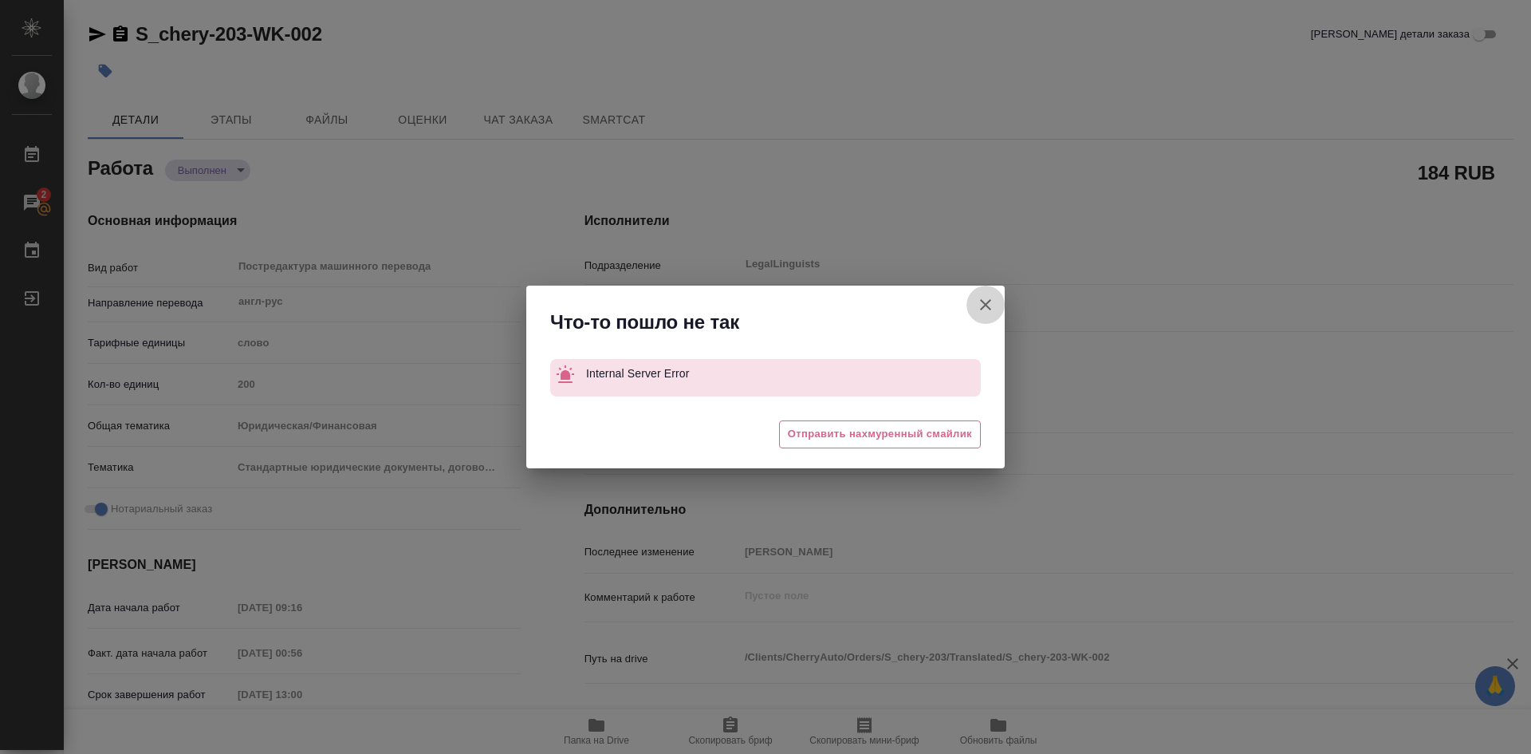
click at [987, 303] on icon "button" at bounding box center [985, 304] width 11 height 11
type textarea "x"
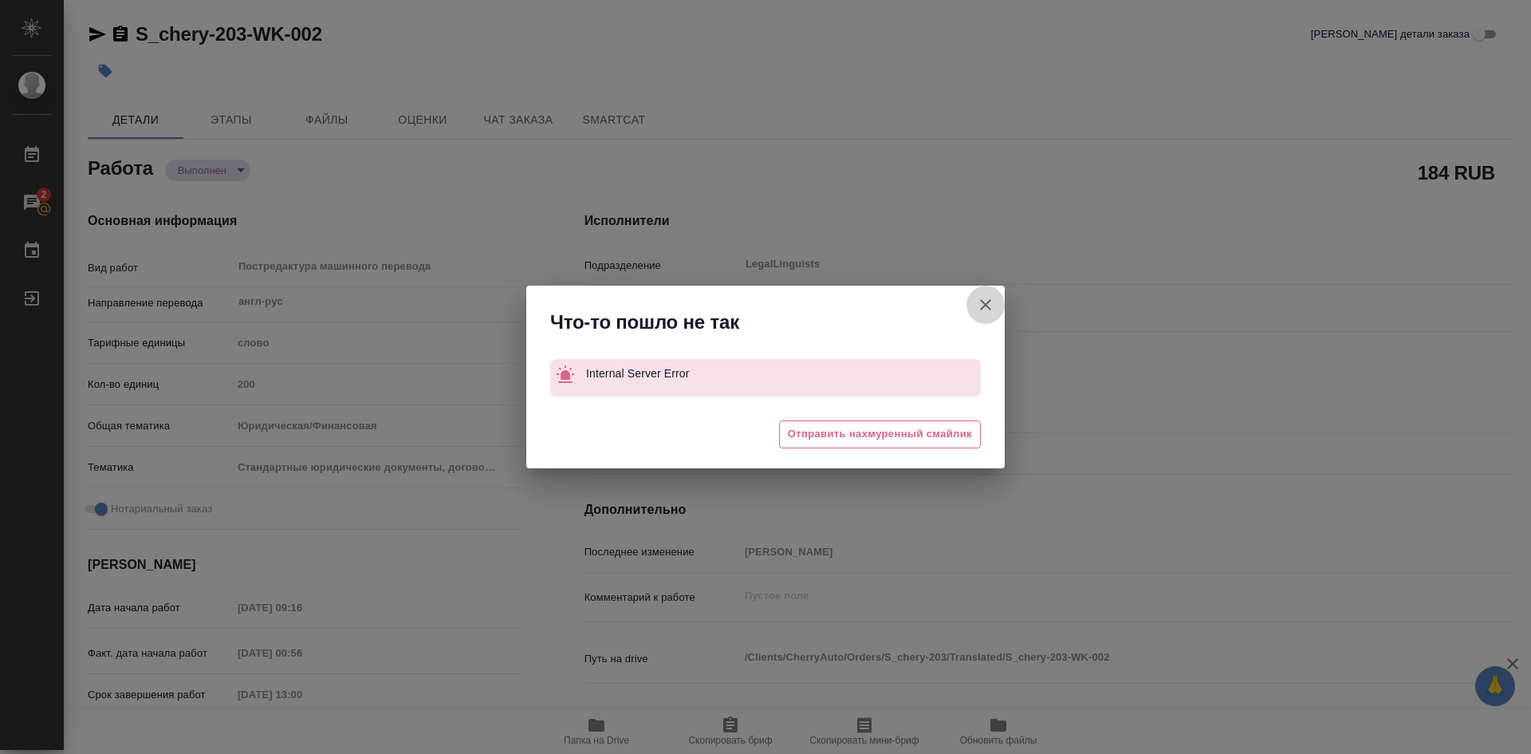
type textarea "x"
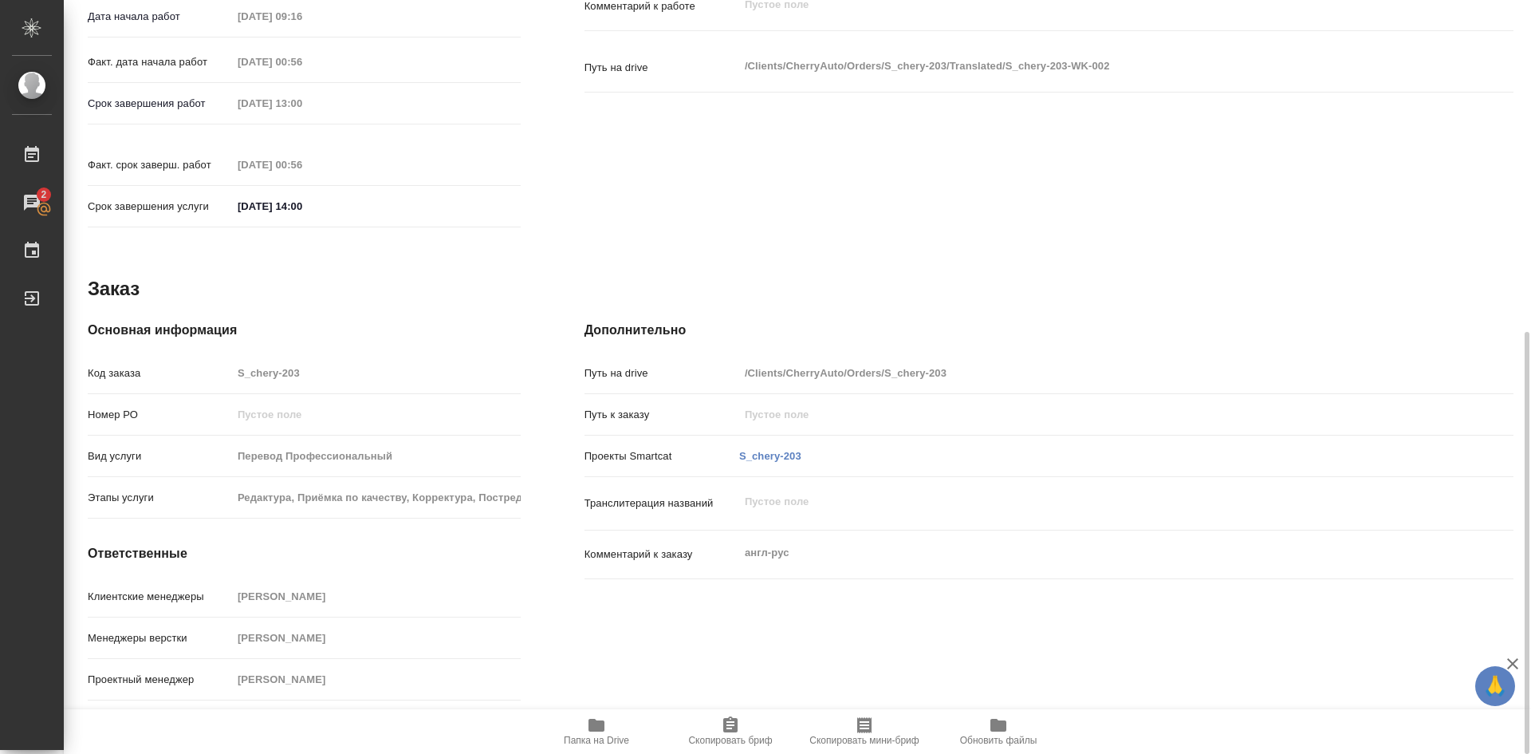
scroll to position [640, 0]
